Goal: Task Accomplishment & Management: Use online tool/utility

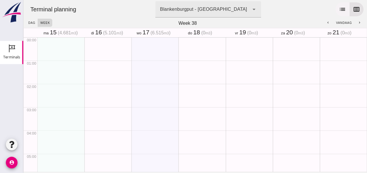
scroll to position [304, 0]
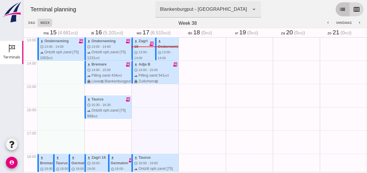
click at [339, 9] on icon "list" at bounding box center [342, 9] width 7 height 7
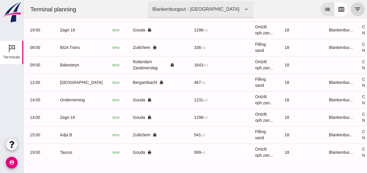
scroll to position [0, 156]
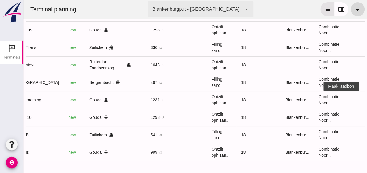
click at [367, 98] on icon "receipt_long" at bounding box center [371, 100] width 5 height 5
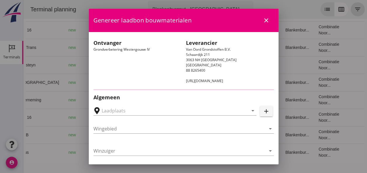
type input "Loswal Fa. J. Bos&Zonen, [GEOGRAPHIC_DATA]"
type input "Onderneming"
type input "[PERSON_NAME]"
type input "1231"
type input "Ontzilt oph.zand [75] (6120)"
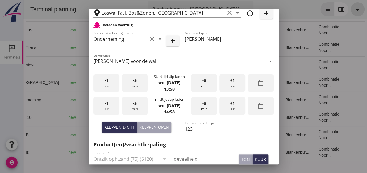
scroll to position [146, 0]
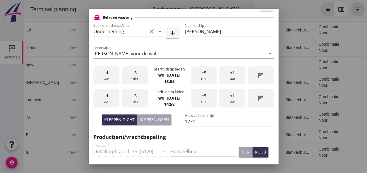
click at [105, 78] on div "-1 uur" at bounding box center [106, 76] width 26 height 18
click at [133, 76] on div "-5 min" at bounding box center [135, 76] width 26 height 18
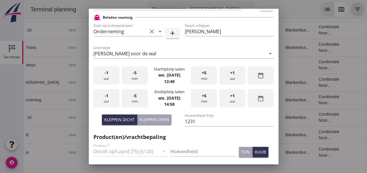
click at [110, 97] on div "-1 uur" at bounding box center [106, 98] width 26 height 18
click at [136, 97] on div "-5 min" at bounding box center [135, 98] width 26 height 18
click at [154, 119] on div "Kleppen open" at bounding box center [154, 120] width 29 height 6
type input "1003"
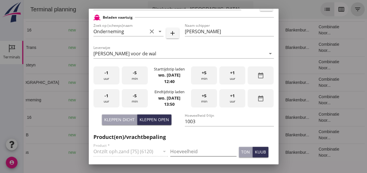
click at [182, 151] on input "Hoeveelheid" at bounding box center [203, 151] width 66 height 9
type input "1003"
click at [255, 154] on div "kuub" at bounding box center [260, 152] width 11 height 6
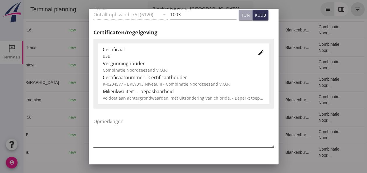
scroll to position [298, 0]
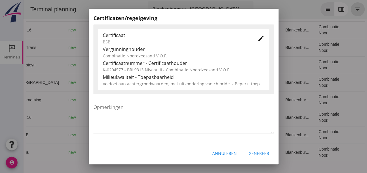
click at [258, 155] on div "Genereer" at bounding box center [259, 154] width 21 height 6
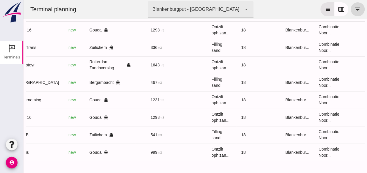
click at [33, 157] on td "Taurus" at bounding box center [38, 153] width 52 height 18
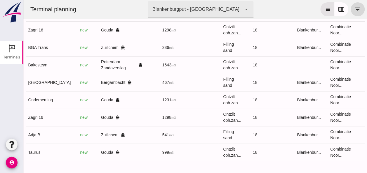
scroll to position [0, 156]
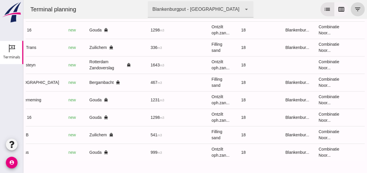
click at [338, 11] on icon "calendar_view_week" at bounding box center [341, 9] width 7 height 7
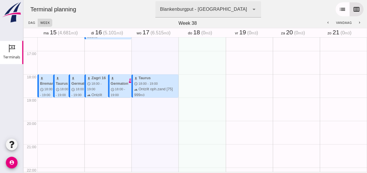
scroll to position [425, 0]
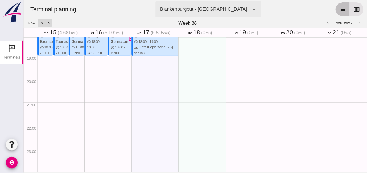
click at [339, 8] on icon "list" at bounding box center [342, 9] width 7 height 7
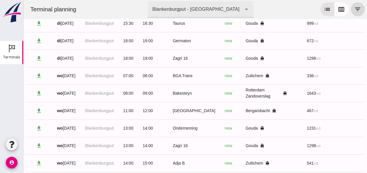
scroll to position [273, 0]
